Goal: Task Accomplishment & Management: Manage account settings

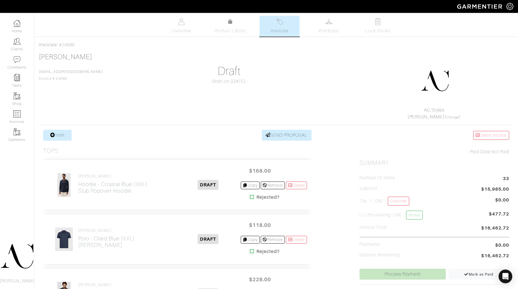
scroll to position [716, 0]
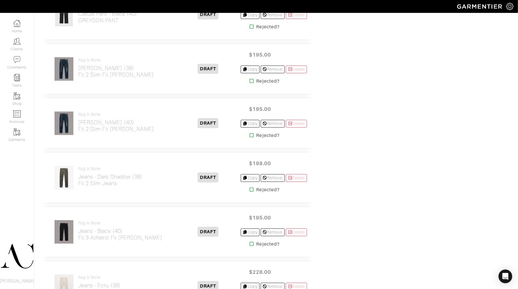
scroll to position [811, 0]
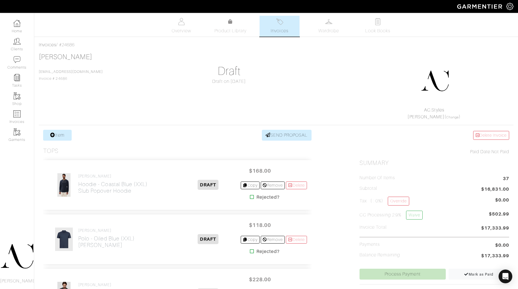
scroll to position [811, 4]
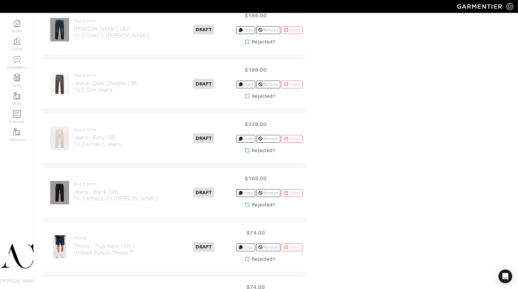
scroll to position [661, 4]
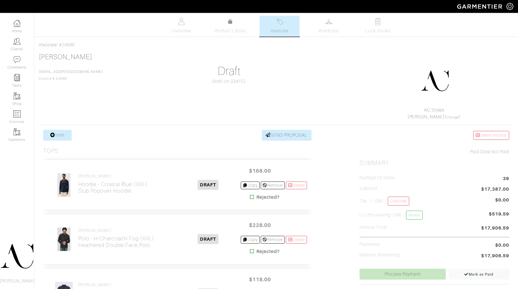
scroll to position [770, 4]
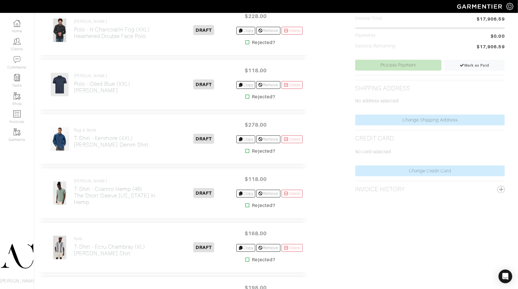
scroll to position [535, 4]
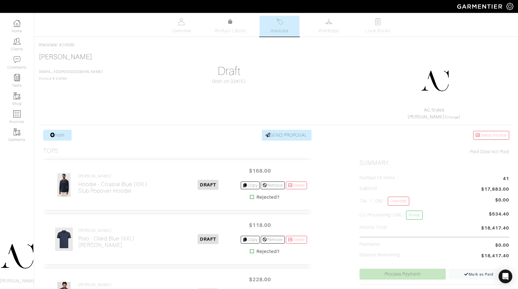
scroll to position [535, 4]
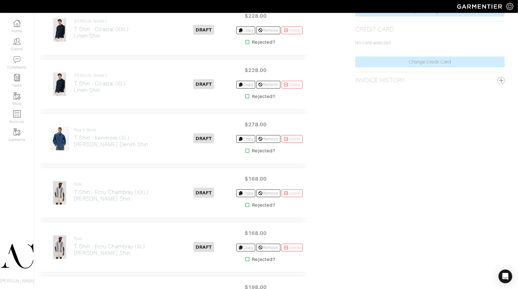
scroll to position [752, 4]
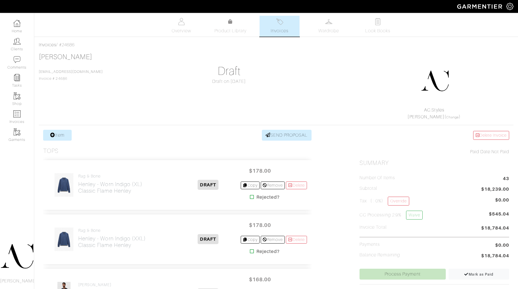
scroll to position [752, 4]
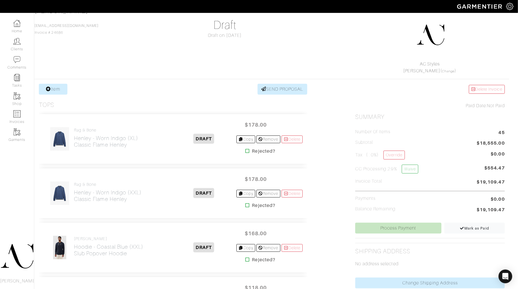
scroll to position [46, 4]
click at [308, 29] on div "Rob Foley Rfoley@vegasgoldenknights.com Invoice # 24686 Draft Draft on 09/25/25…" at bounding box center [272, 40] width 475 height 67
click at [335, 53] on div "Rob Foley Rfoley@vegasgoldenknights.com Invoice # 24686 Draft Draft on 09/25/25…" at bounding box center [272, 40] width 475 height 67
click at [334, 54] on div "Rob Foley Rfoley@vegasgoldenknights.com Invoice # 24686 Draft Draft on 09/25/25…" at bounding box center [272, 40] width 475 height 67
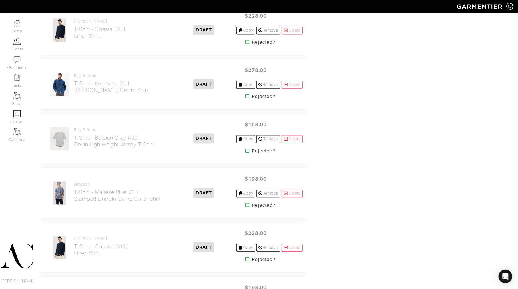
scroll to position [318, 4]
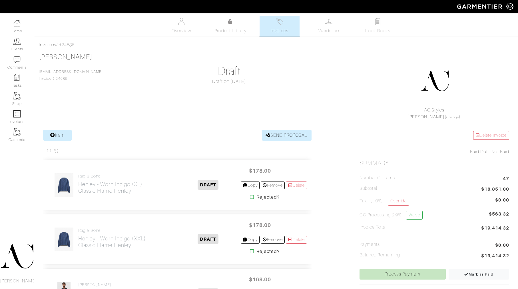
scroll to position [318, 4]
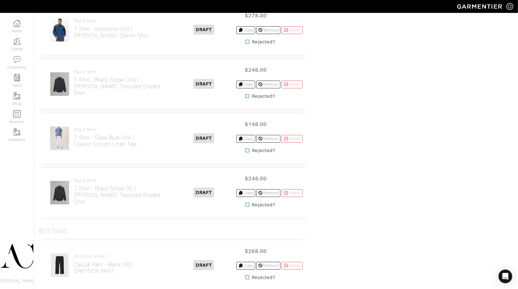
scroll to position [480, 4]
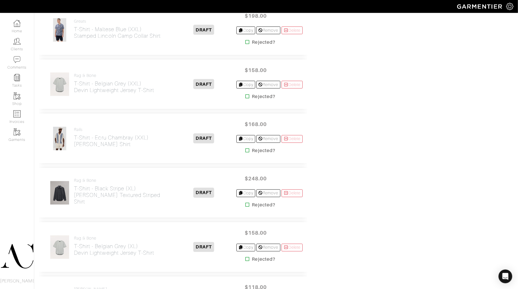
scroll to position [1983, 4]
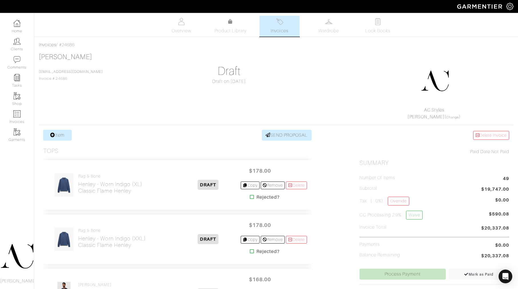
scroll to position [1983, 4]
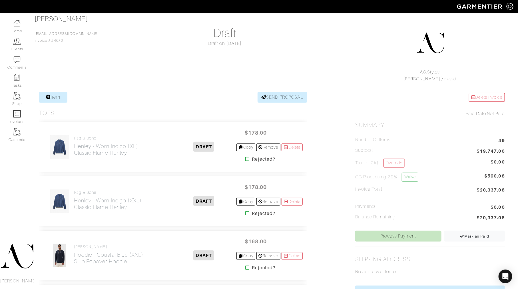
scroll to position [0, 4]
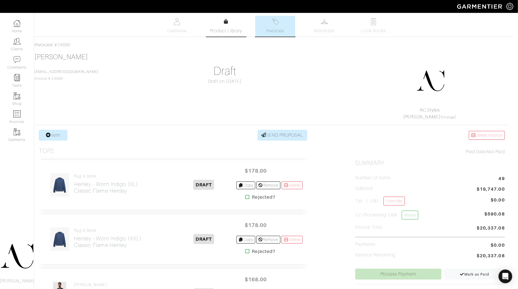
click at [220, 28] on span "Product Library" at bounding box center [226, 30] width 32 height 7
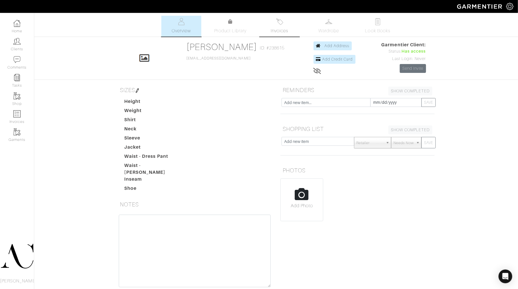
click at [278, 26] on link "Invoices" at bounding box center [280, 26] width 40 height 21
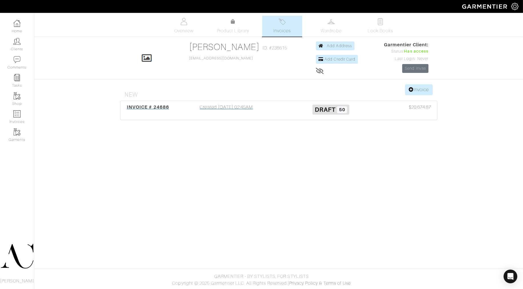
click at [162, 107] on span "INVOICE # 24686" at bounding box center [148, 106] width 42 height 5
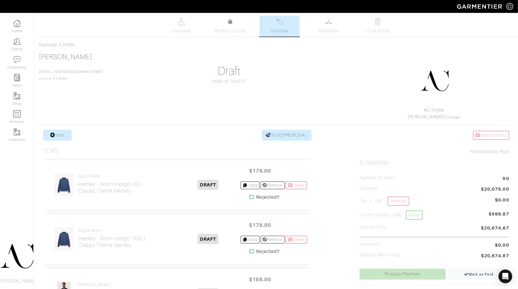
click at [361, 79] on div "AC.Styles Ashley Capps ( Change )" at bounding box center [434, 87] width 158 height 65
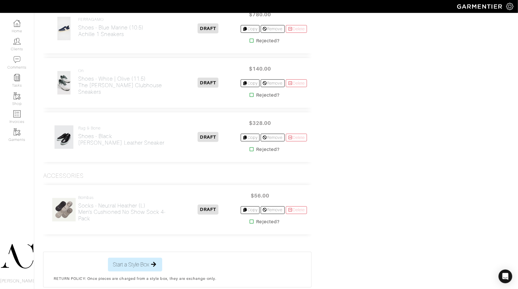
scroll to position [2436, 0]
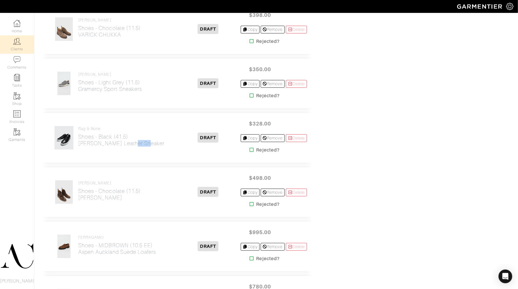
click at [19, 46] on link "Clients" at bounding box center [17, 44] width 34 height 18
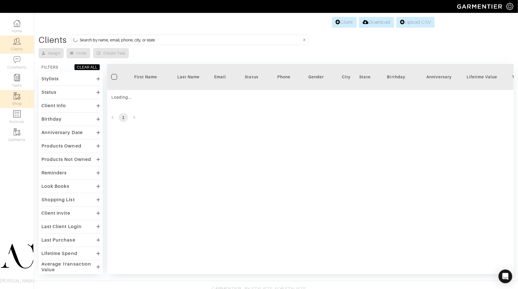
click at [16, 98] on img at bounding box center [16, 95] width 7 height 7
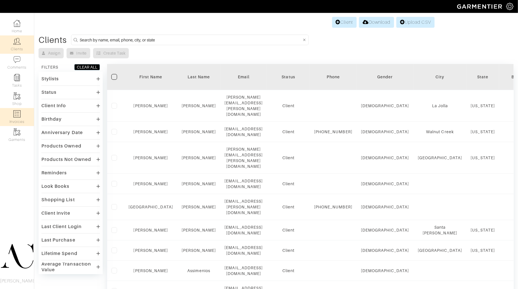
click at [14, 115] on img at bounding box center [16, 113] width 7 height 7
select select
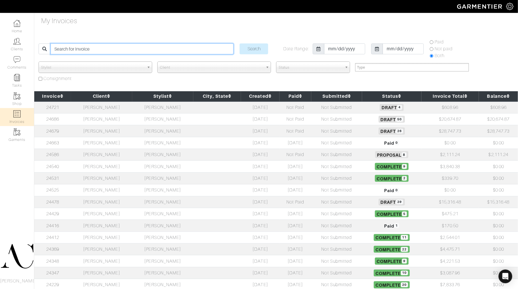
click at [135, 52] on input "search" at bounding box center [142, 48] width 183 height 11
paste input "24721"
type input "24721"
click at [254, 49] on input "Search" at bounding box center [254, 48] width 29 height 11
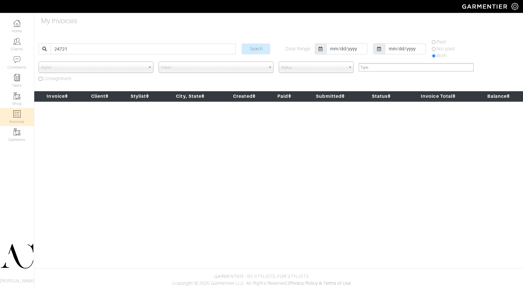
select select
click at [21, 42] on link "Clients" at bounding box center [17, 44] width 34 height 18
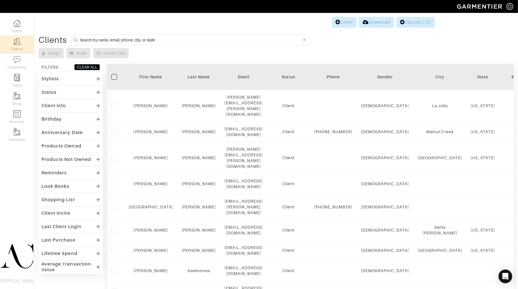
click at [126, 41] on input at bounding box center [191, 39] width 222 height 7
type input "[PERSON_NAME]"
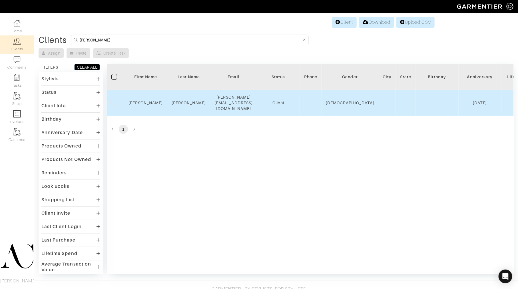
click at [152, 100] on div "Tyler" at bounding box center [146, 103] width 35 height 6
click at [145, 101] on link "Tyler" at bounding box center [146, 103] width 35 height 5
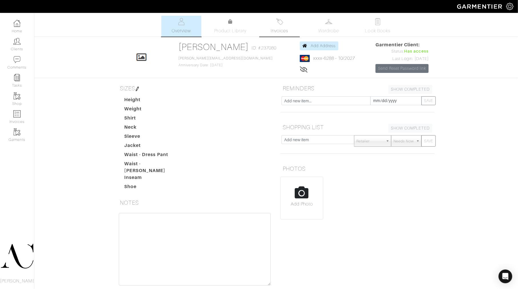
click at [285, 27] on link "Invoices" at bounding box center [280, 26] width 40 height 21
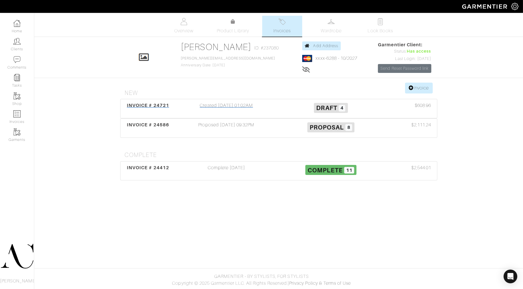
click at [264, 109] on div "Created [DATE] 01:02AM" at bounding box center [226, 108] width 105 height 13
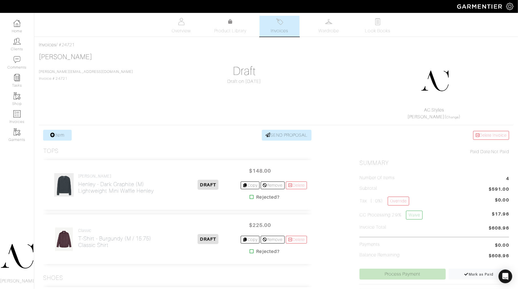
click at [69, 45] on div "Invoices / #24721" at bounding box center [276, 44] width 475 height 7
copy div "24721"
click at [18, 43] on img at bounding box center [16, 41] width 7 height 7
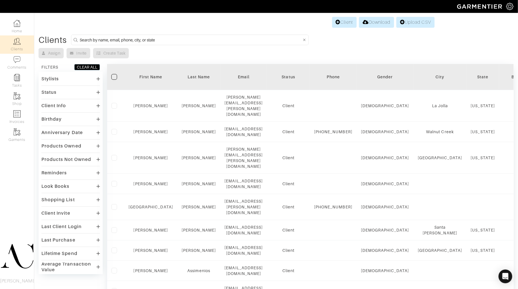
click at [169, 37] on input at bounding box center [191, 39] width 222 height 7
paste input "323369"
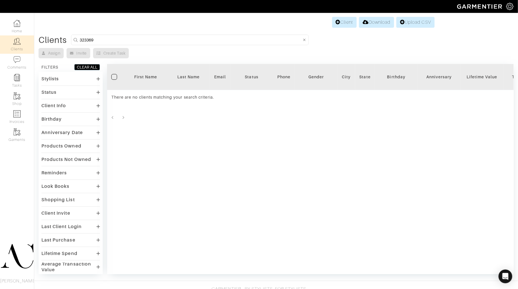
click at [169, 37] on input "323369" at bounding box center [191, 39] width 222 height 7
click at [169, 37] on input "[PERSON_NAME]" at bounding box center [191, 39] width 222 height 7
type input "[PERSON_NAME]"
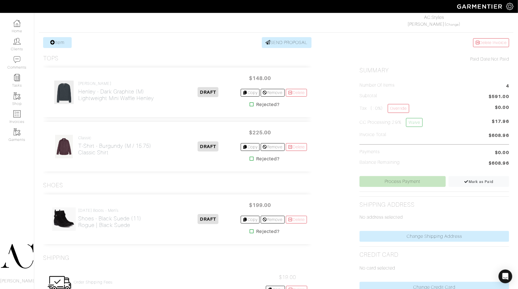
scroll to position [95, 0]
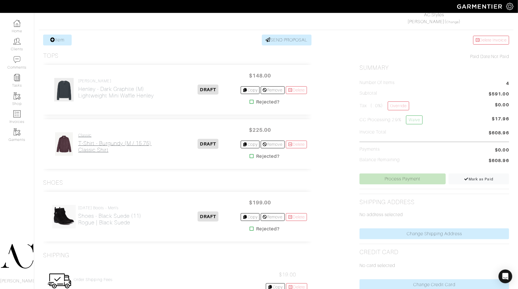
drag, startPoint x: 152, startPoint y: 144, endPoint x: 125, endPoint y: 142, distance: 27.2
click at [125, 142] on div "Classic T-Shirt - Burgundy (M / 15.75) Classic Shirt" at bounding box center [114, 144] width 133 height 24
click at [133, 159] on div "Classic T-Shirt - Burgundy (M / 15.75) Classic Shirt DRAFT $225.00 Copy Remove …" at bounding box center [177, 144] width 268 height 50
